Goal: Task Accomplishment & Management: Manage account settings

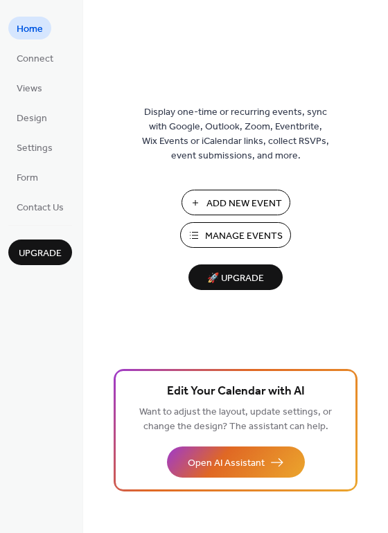
click at [225, 206] on span "Add New Event" at bounding box center [243, 204] width 75 height 15
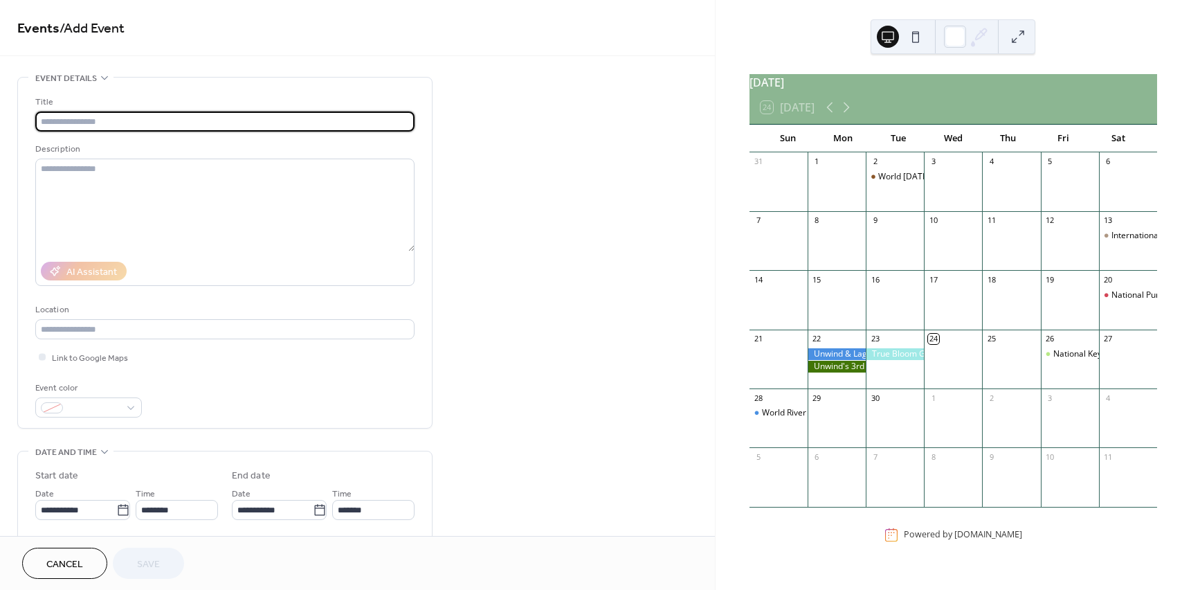
click at [168, 121] on input "text" at bounding box center [224, 121] width 379 height 20
type input "**********"
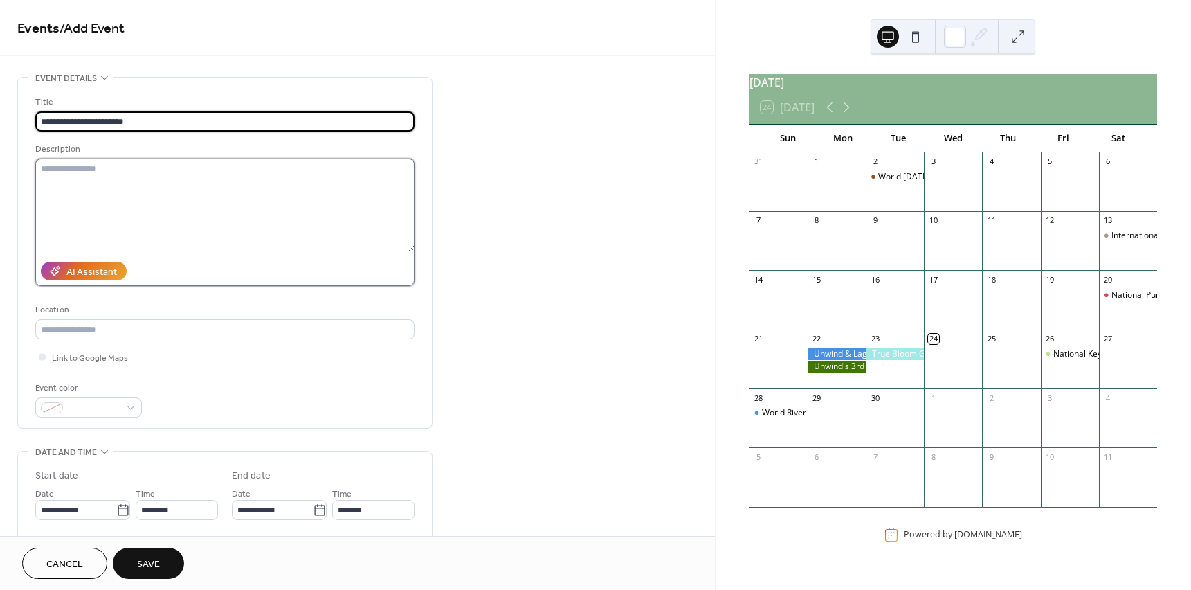
click at [197, 188] on textarea at bounding box center [224, 204] width 379 height 93
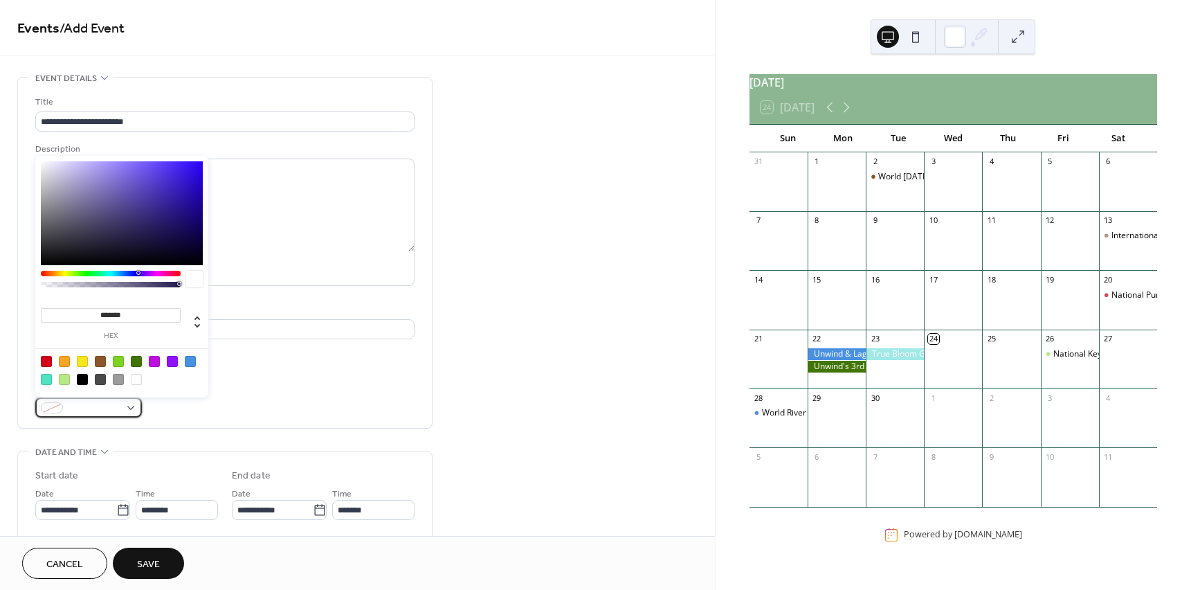
click at [120, 413] on div at bounding box center [88, 407] width 107 height 20
click at [62, 377] on div at bounding box center [64, 379] width 11 height 11
type input "*******"
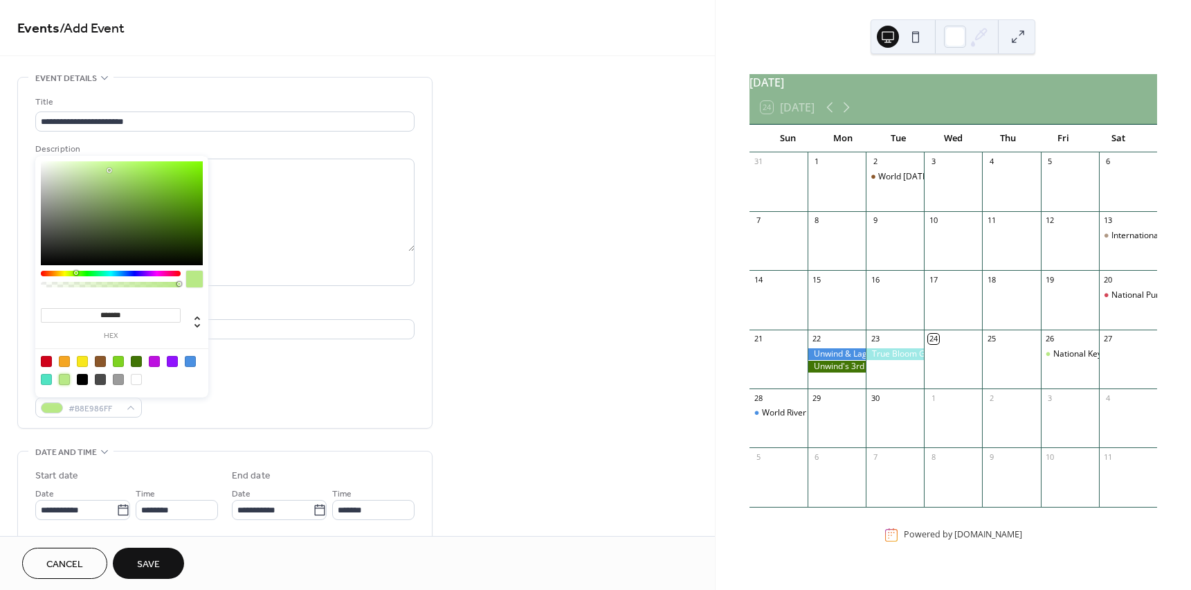
click at [496, 273] on div "**********" at bounding box center [357, 582] width 715 height 1011
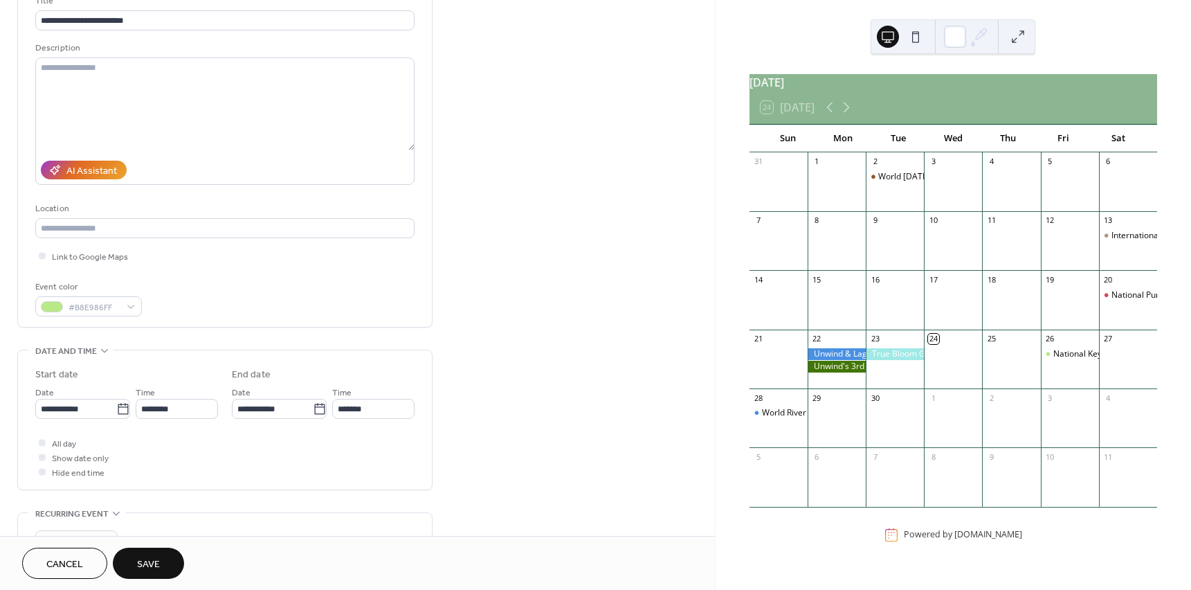
scroll to position [138, 0]
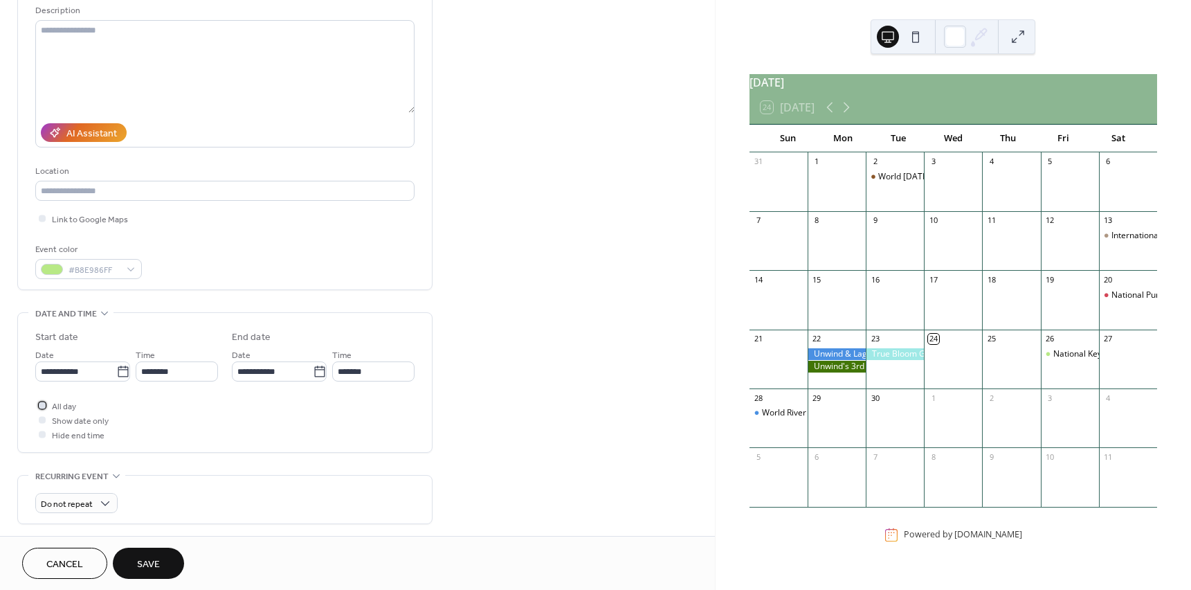
click at [41, 405] on div at bounding box center [42, 404] width 7 height 7
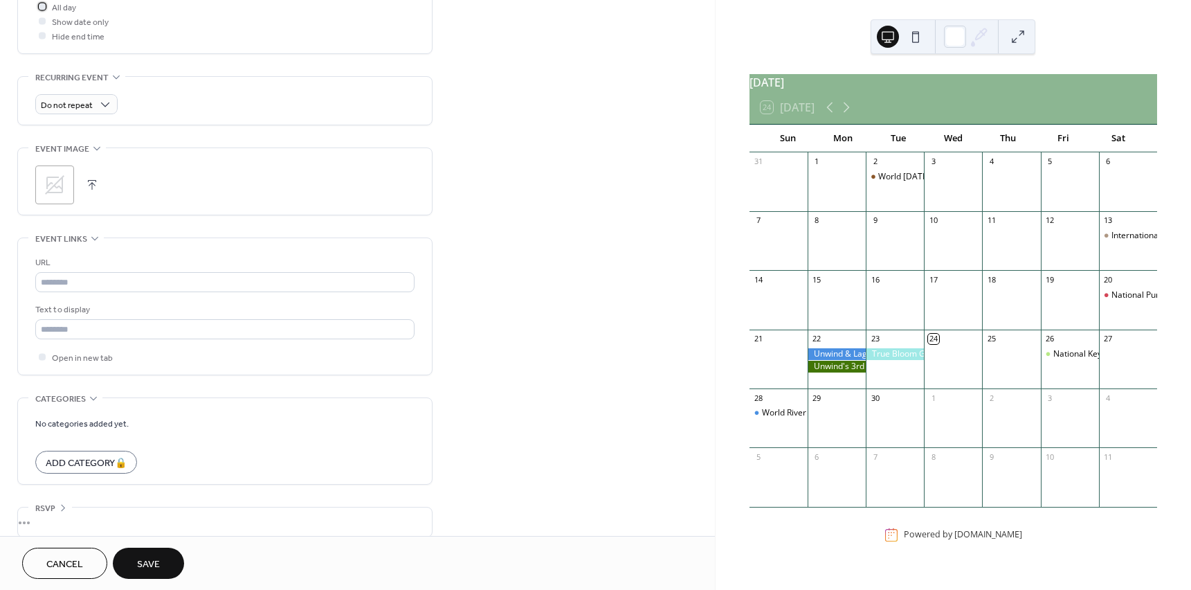
scroll to position [552, 0]
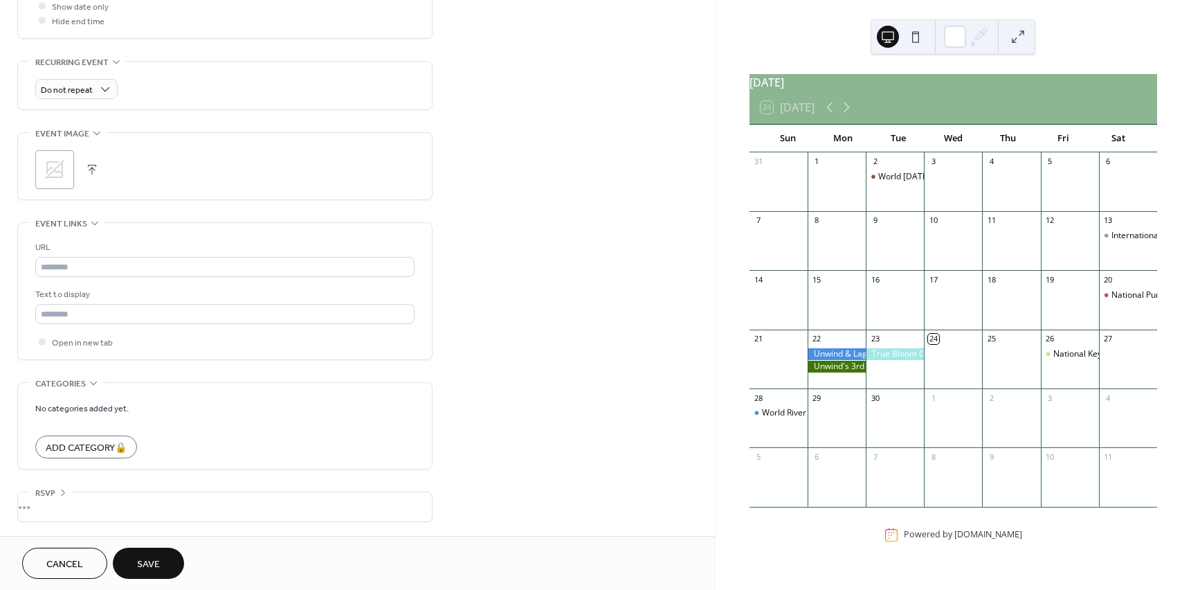
click at [86, 167] on button "button" at bounding box center [91, 169] width 19 height 19
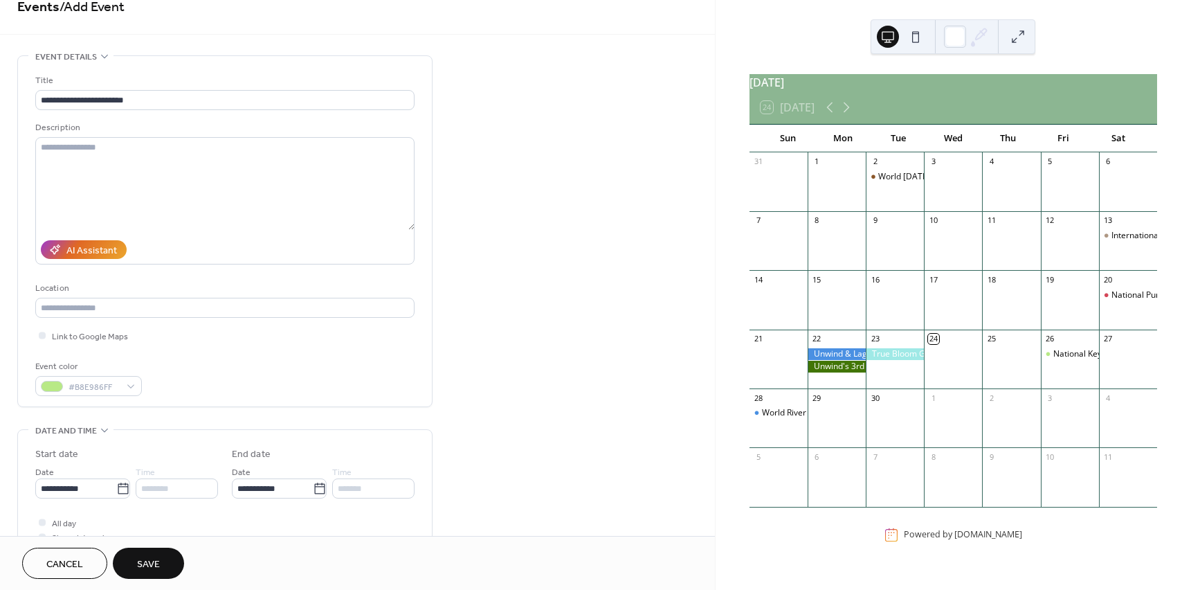
scroll to position [0, 0]
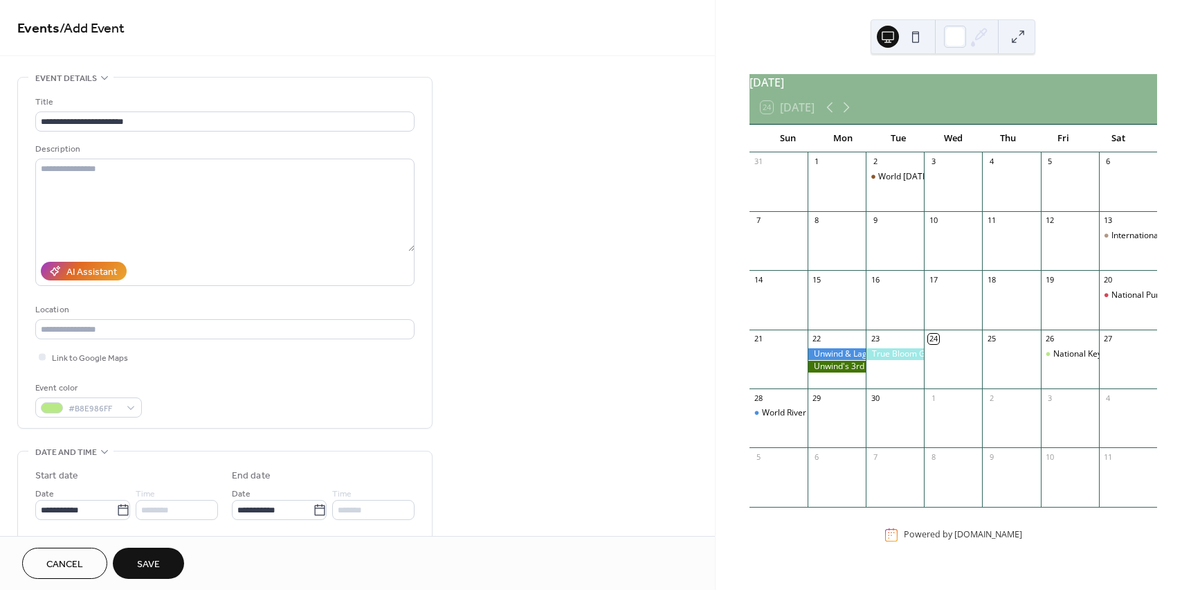
click at [140, 557] on span "Save" at bounding box center [148, 564] width 23 height 15
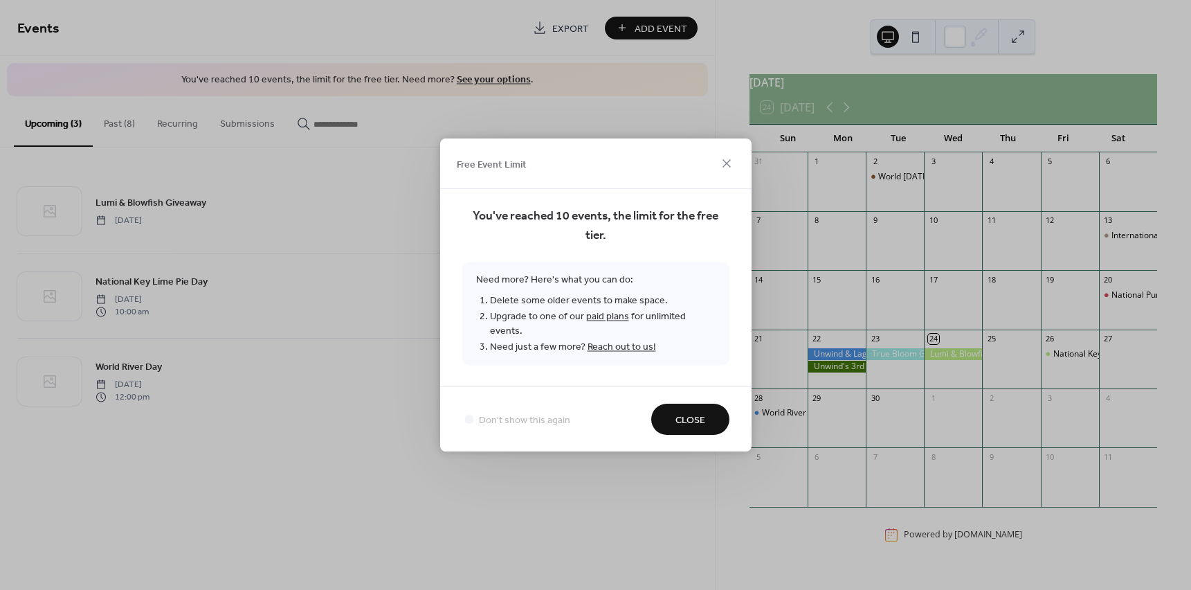
click at [719, 412] on button "Close" at bounding box center [690, 418] width 78 height 31
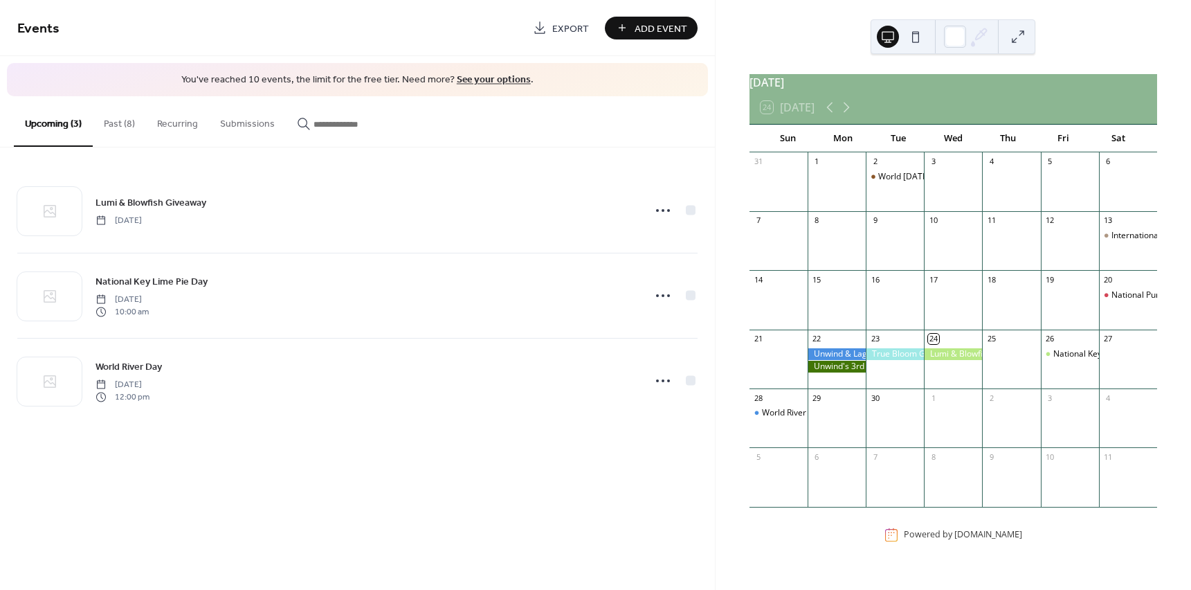
click at [108, 129] on button "Past (8)" at bounding box center [119, 120] width 53 height 49
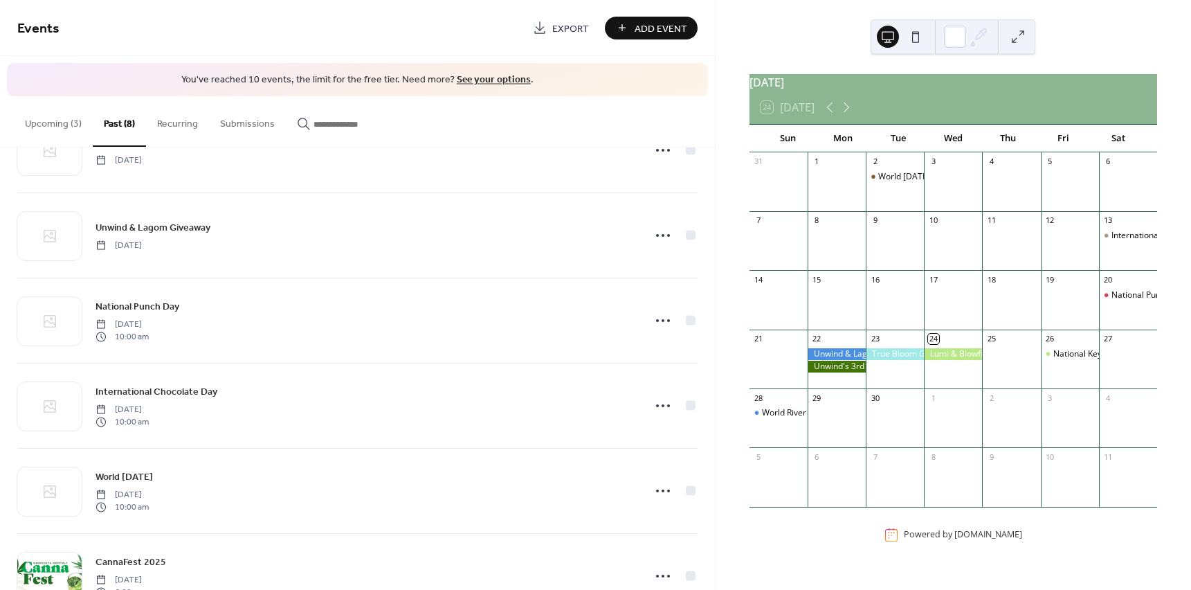
scroll to position [280, 0]
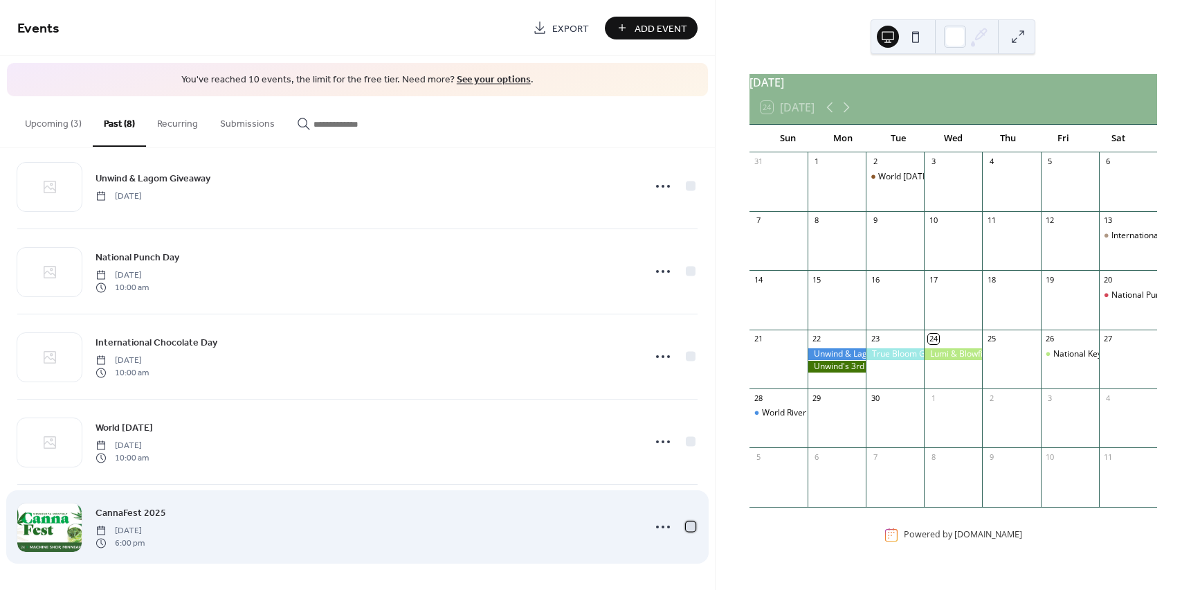
click at [689, 520] on div at bounding box center [691, 526] width 14 height 14
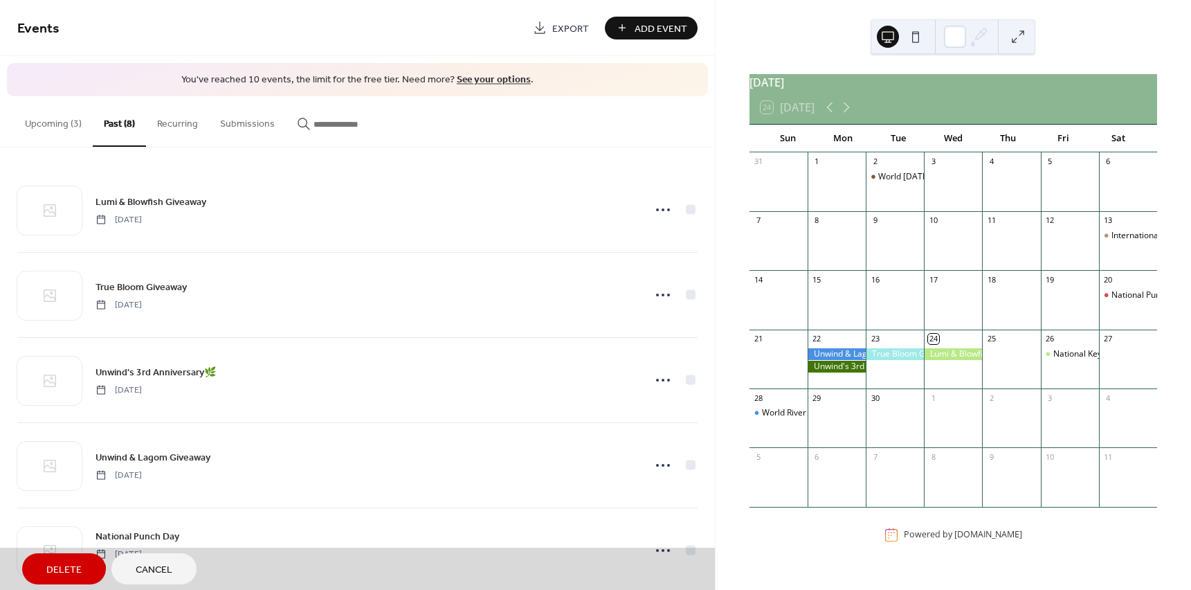
scroll to position [0, 0]
click at [60, 563] on span "Delete" at bounding box center [63, 570] width 35 height 15
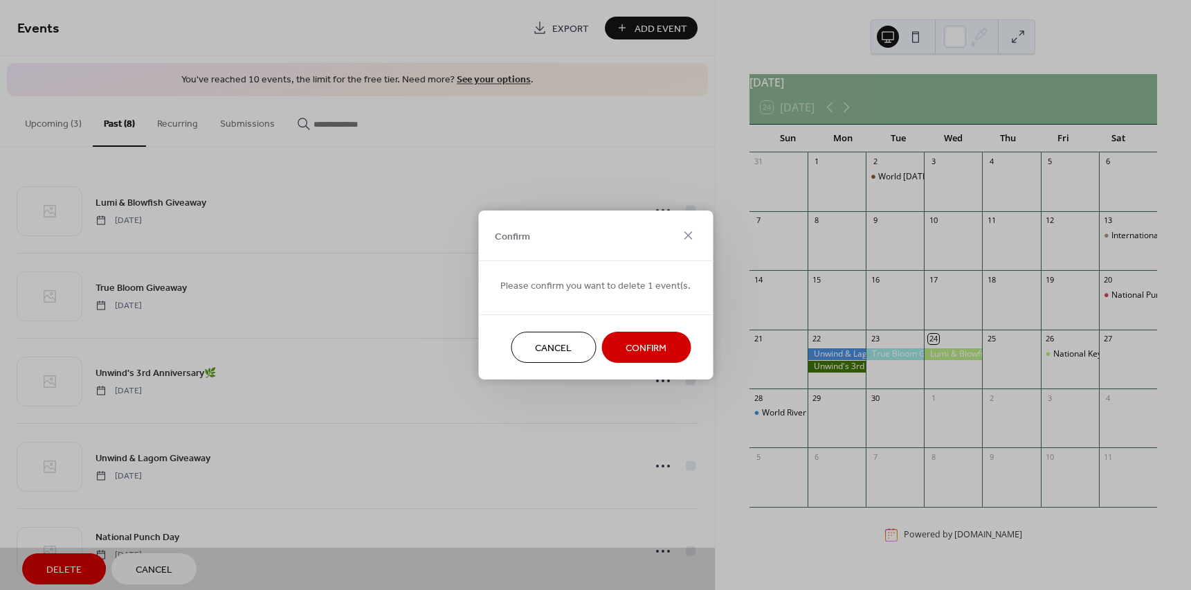
click at [672, 344] on button "Confirm" at bounding box center [645, 347] width 89 height 31
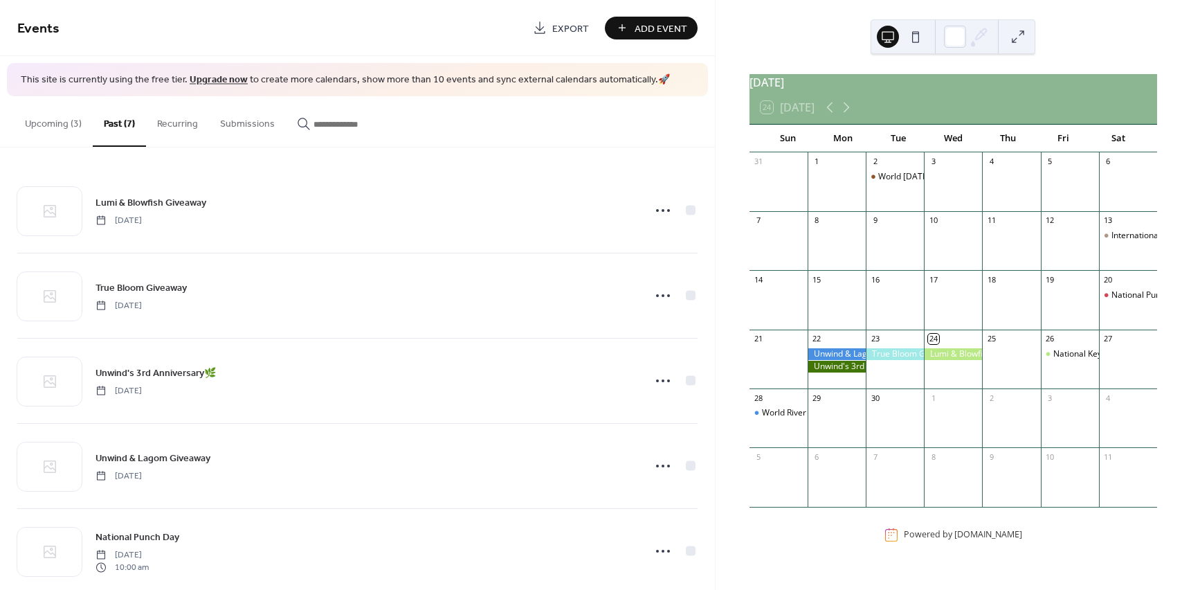
click at [47, 134] on button "Upcoming (3)" at bounding box center [53, 120] width 79 height 49
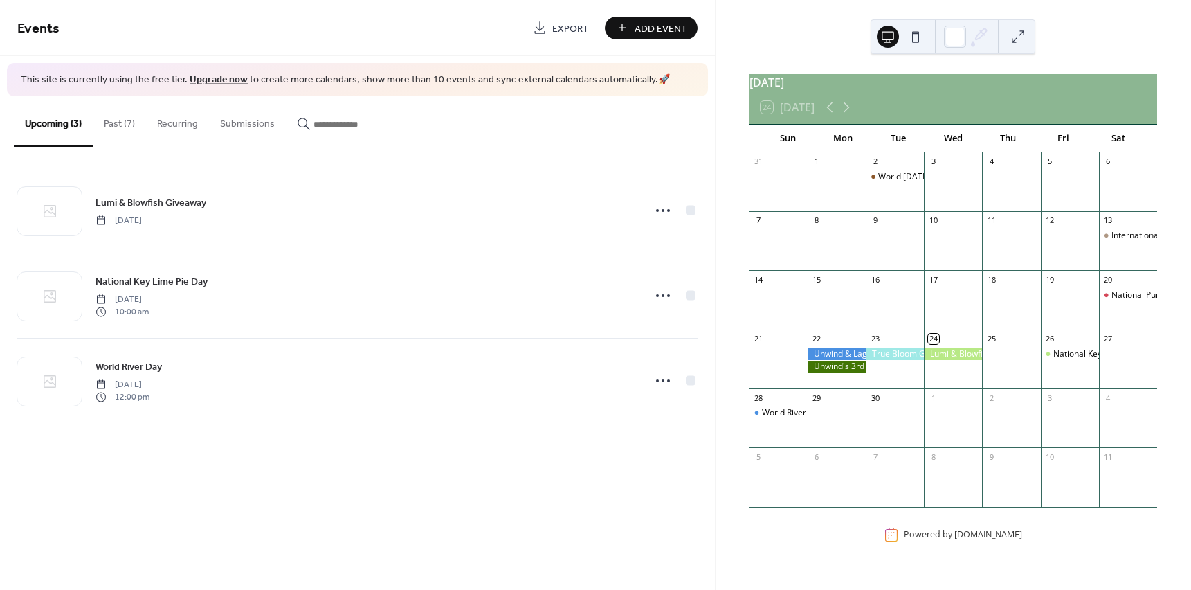
click at [156, 131] on button "Recurring" at bounding box center [177, 120] width 63 height 49
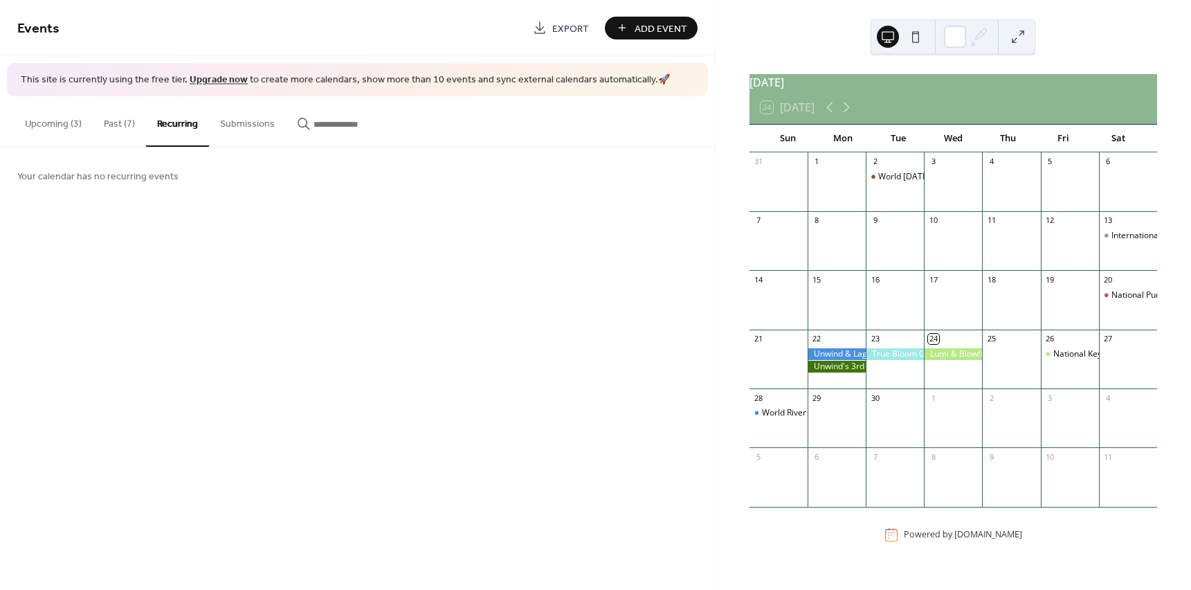
click at [227, 131] on button "Submissions" at bounding box center [247, 120] width 77 height 49
click at [51, 136] on button "Upcoming (3)" at bounding box center [53, 120] width 79 height 49
